Goal: Task Accomplishment & Management: Manage account settings

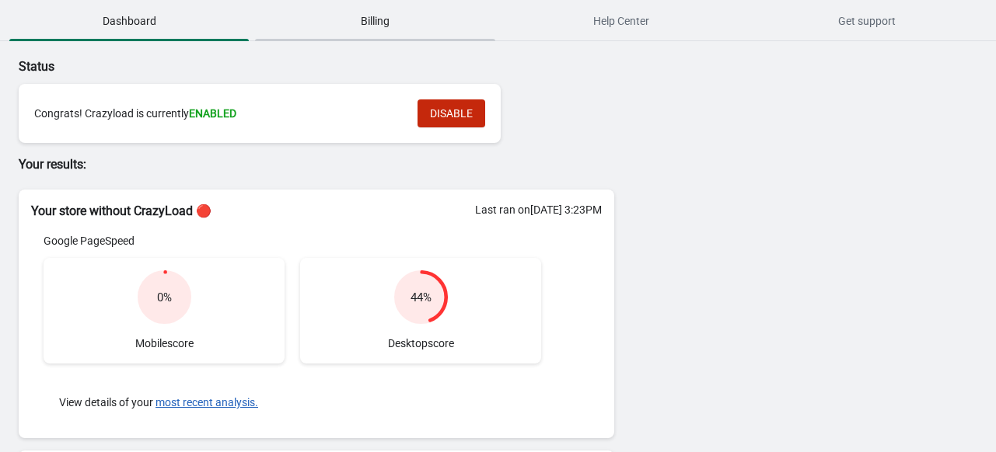
click at [386, 30] on span "Billing" at bounding box center [374, 21] width 239 height 28
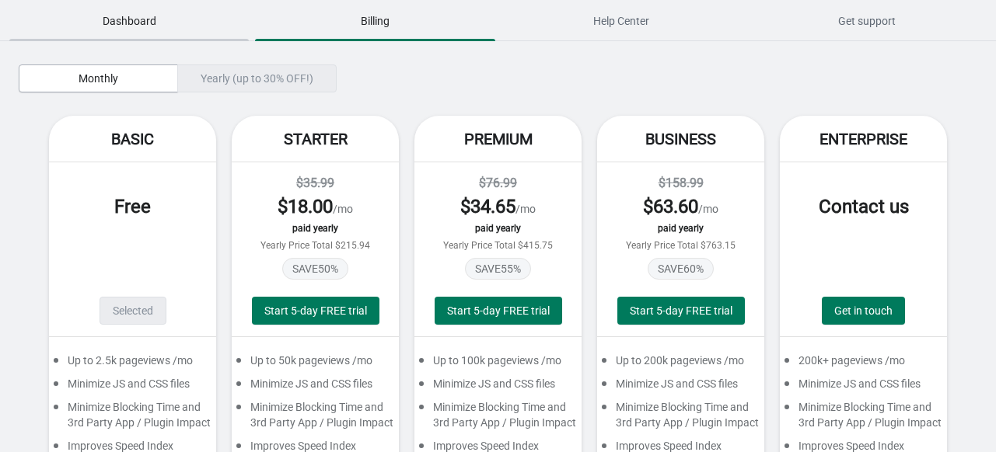
click at [110, 23] on span "Dashboard" at bounding box center [128, 21] width 239 height 28
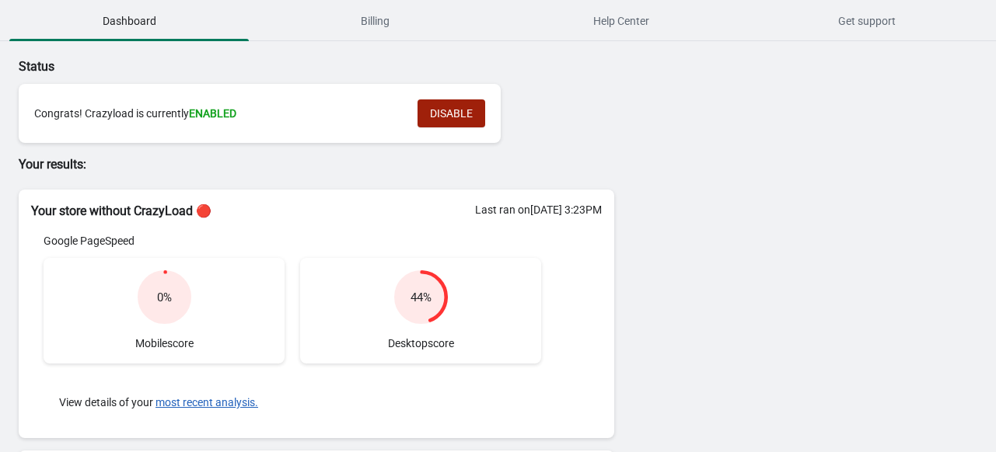
click at [430, 119] on span "DISABLE" at bounding box center [451, 113] width 43 height 12
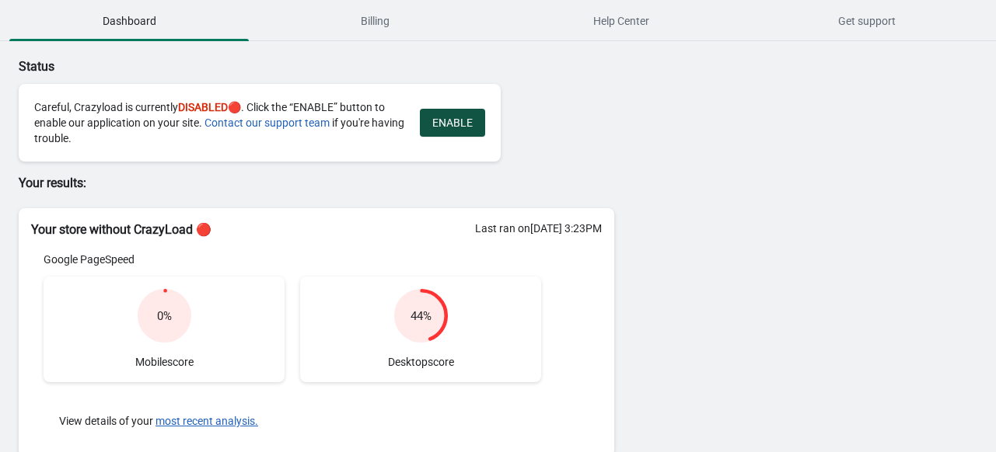
click at [456, 132] on button "ENABLE" at bounding box center [452, 123] width 65 height 28
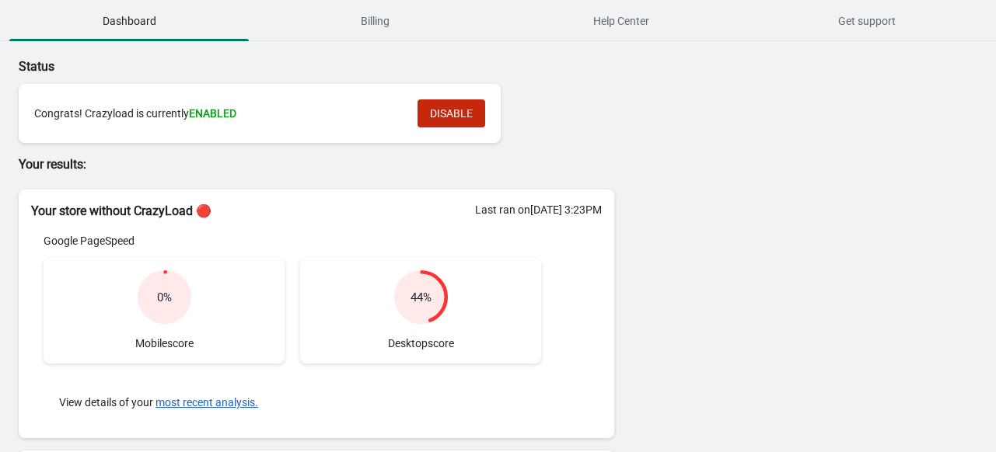
drag, startPoint x: 742, startPoint y: 217, endPoint x: 438, endPoint y: 215, distance: 304.0
click at [438, 215] on div "Your store without CrazyLoad 🔴 Last ran on [DATE] 3:23PM Google PageSpeed 0 % M…" at bounding box center [317, 314] width 596 height 249
click at [475, 215] on div "Last ran on [DATE] 3:23PM" at bounding box center [538, 210] width 127 height 16
copy div "Last ran on [DATE] 3:23PM"
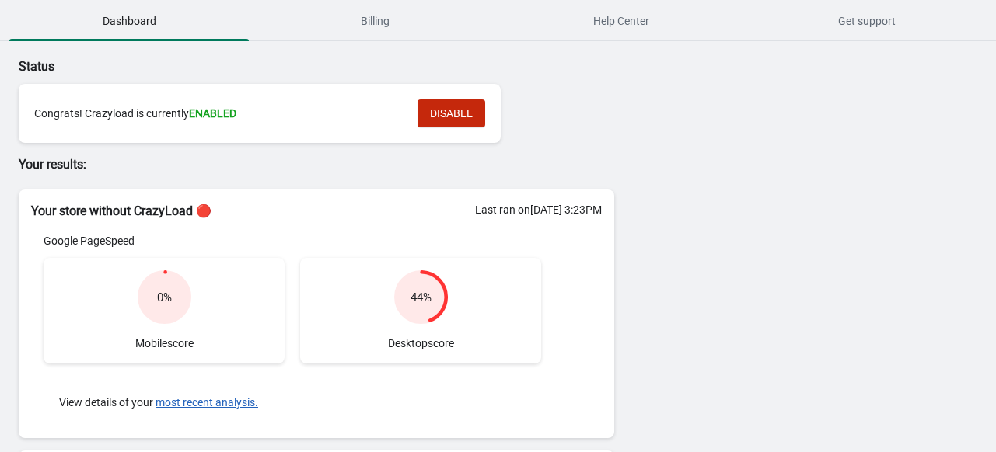
click at [266, 109] on div "Congrats! Crazyload is currently ENABLED" at bounding box center [218, 114] width 368 height 16
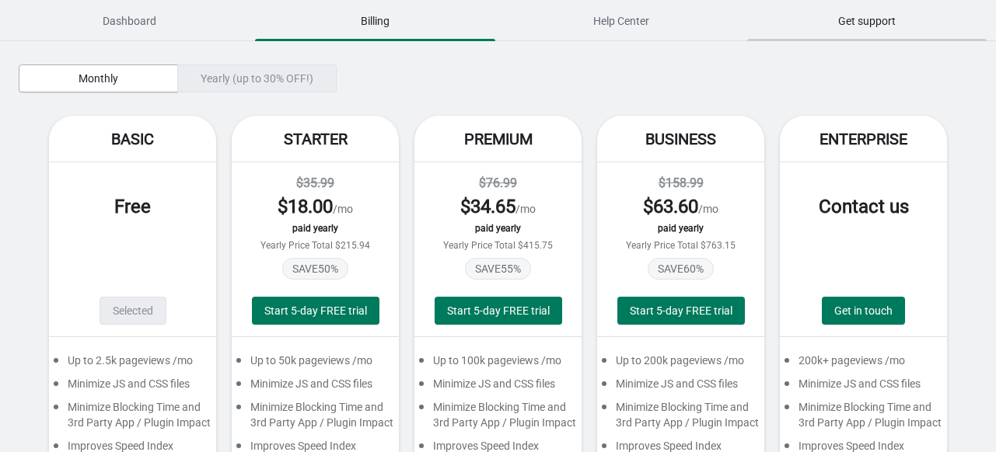
click at [871, 16] on span "Get support" at bounding box center [866, 21] width 239 height 28
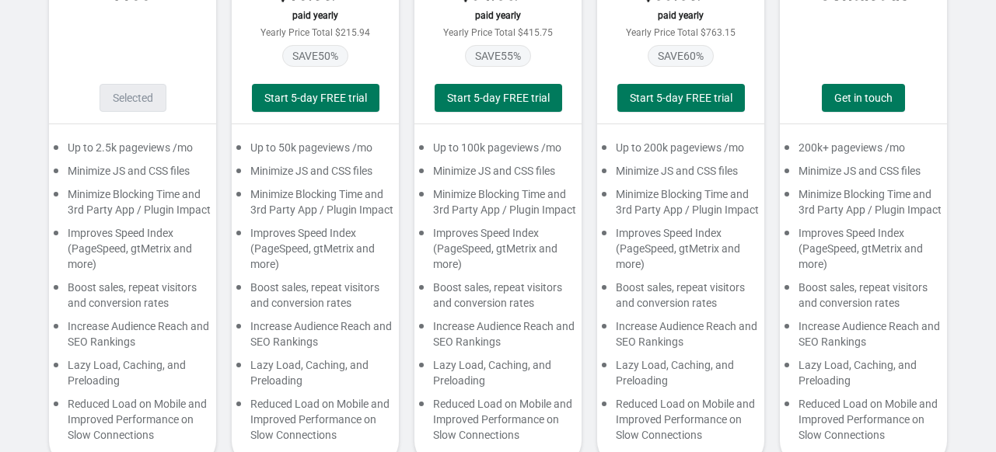
scroll to position [264, 0]
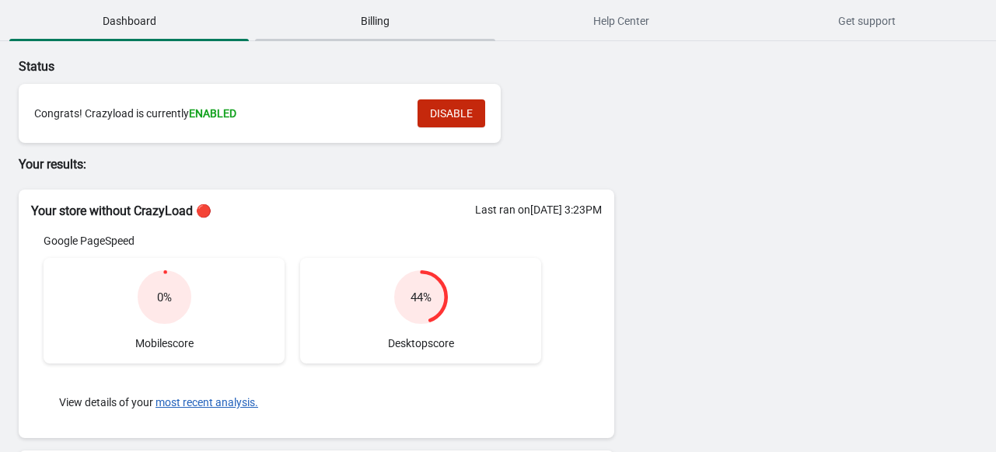
click at [390, 12] on span "Billing" at bounding box center [374, 21] width 239 height 28
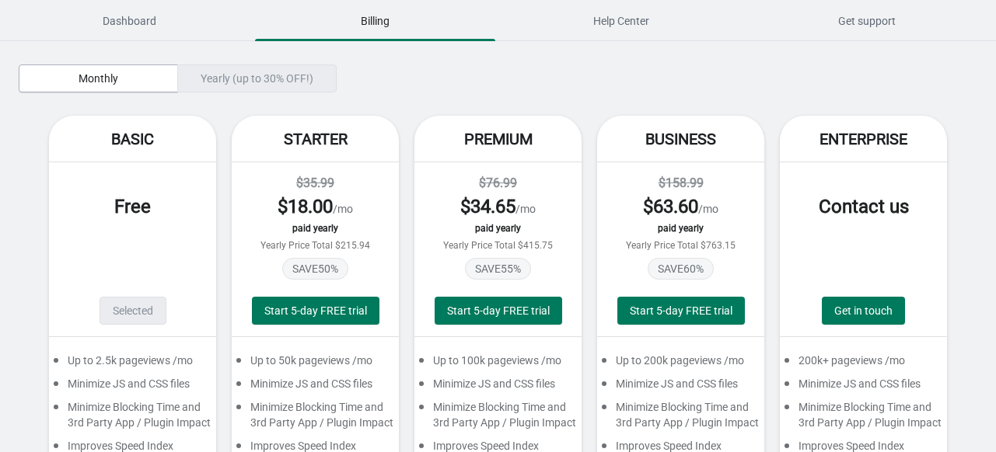
click at [512, 75] on div "Monthly Yearly (up to 30% OFF!)" at bounding box center [475, 79] width 912 height 28
click at [314, 79] on div "Yearly (up to 30% OFF!)" at bounding box center [256, 79] width 159 height 28
click at [264, 83] on div "Yearly (up to 30% OFF!)" at bounding box center [256, 79] width 159 height 28
